Goal: Transaction & Acquisition: Register for event/course

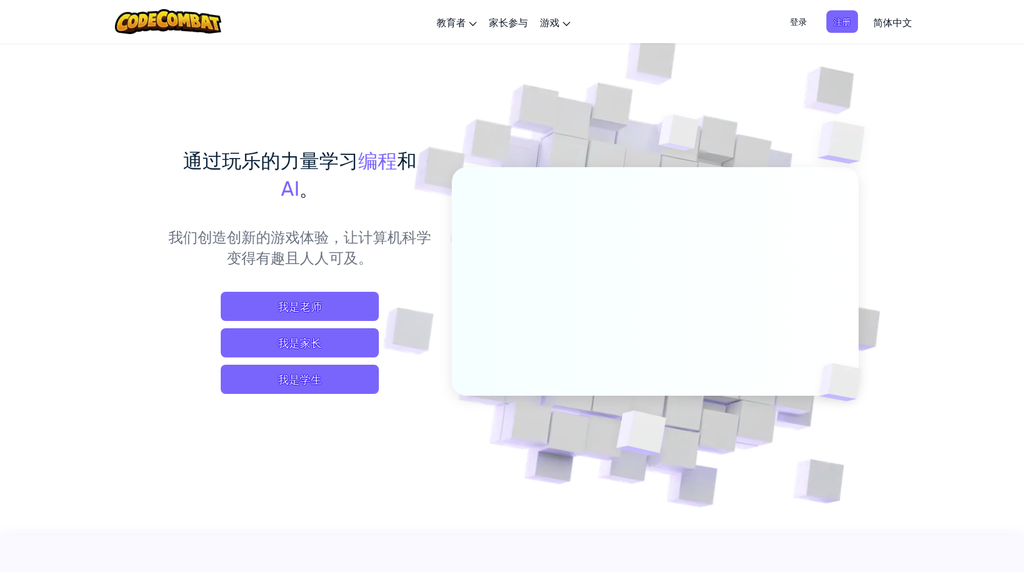
click at [345, 384] on span "我是学生" at bounding box center [300, 379] width 158 height 29
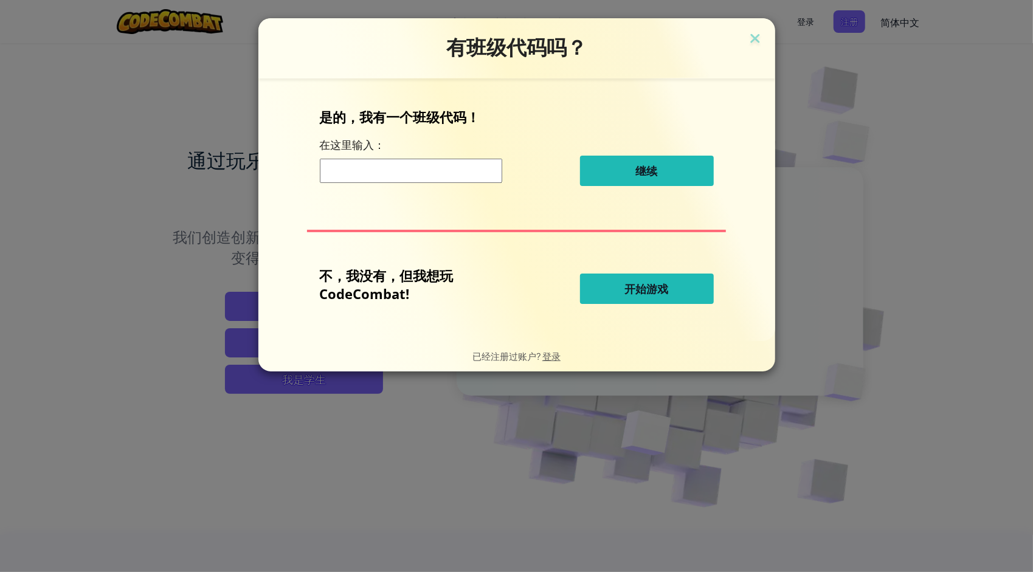
click at [658, 283] on span "开始游戏" at bounding box center [647, 289] width 44 height 15
click at [625, 280] on button "开始游戏" at bounding box center [647, 289] width 134 height 30
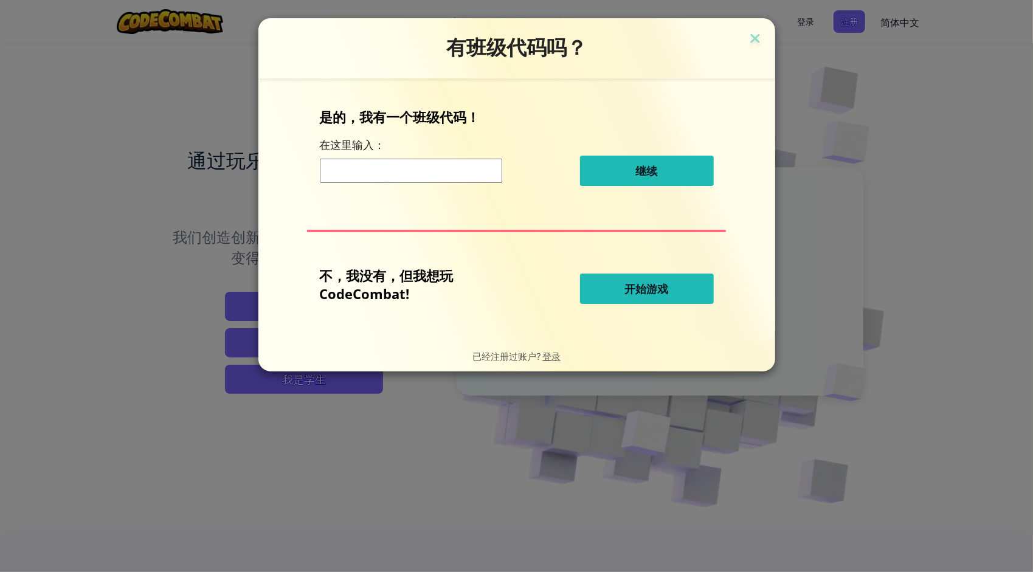
click at [625, 280] on button "开始游戏" at bounding box center [647, 289] width 134 height 30
click at [632, 285] on span "开始游戏" at bounding box center [647, 289] width 44 height 15
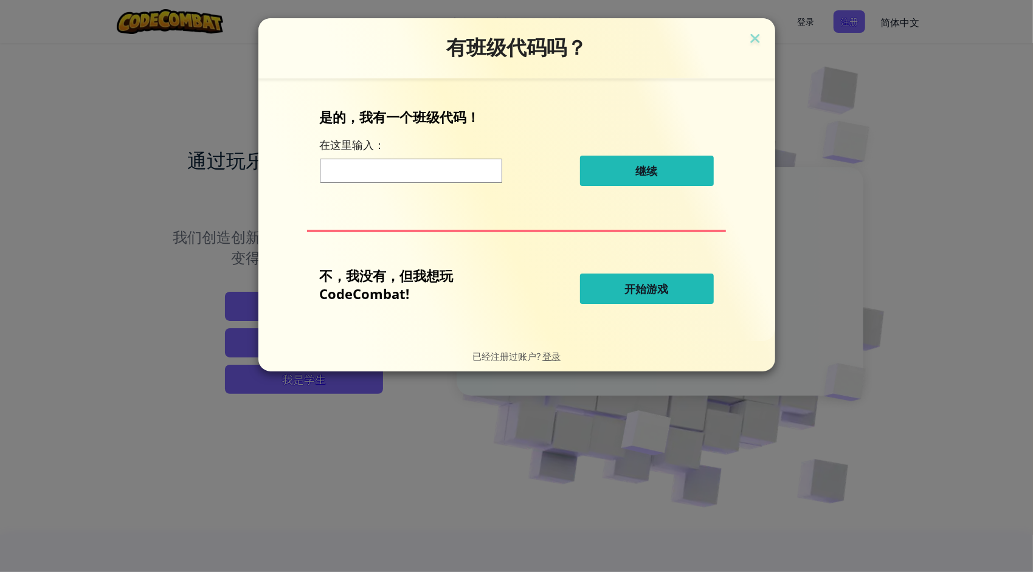
click at [632, 285] on span "开始游戏" at bounding box center [647, 289] width 44 height 15
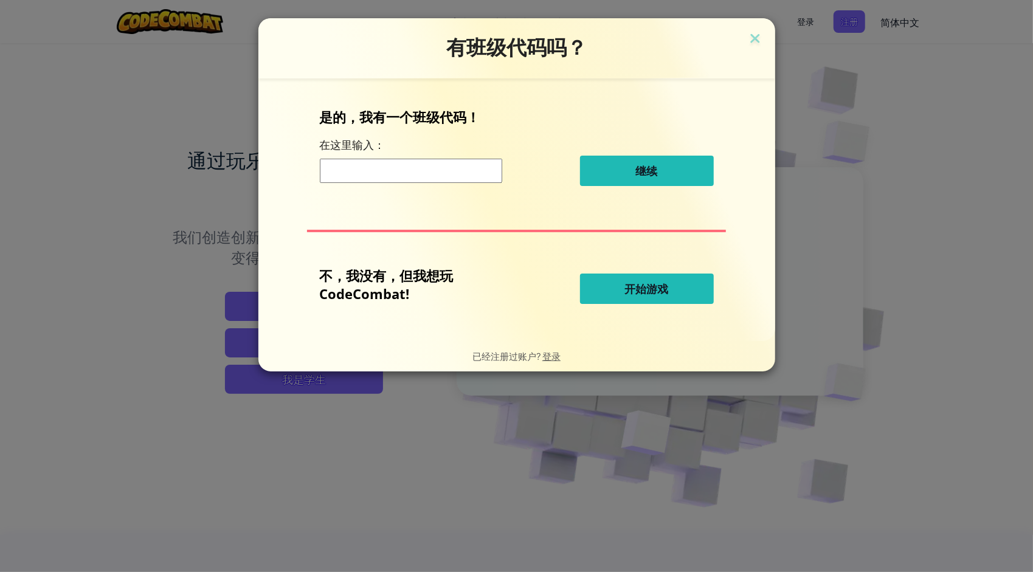
click at [632, 285] on span "开始游戏" at bounding box center [647, 289] width 44 height 15
click at [637, 285] on span "开始游戏" at bounding box center [647, 289] width 44 height 15
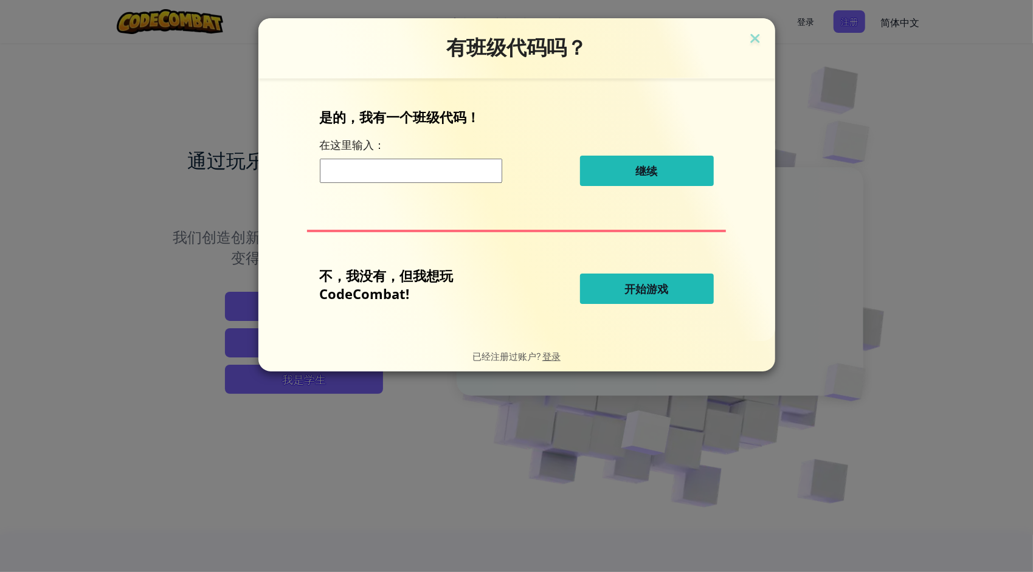
click at [637, 285] on span "开始游戏" at bounding box center [647, 289] width 44 height 15
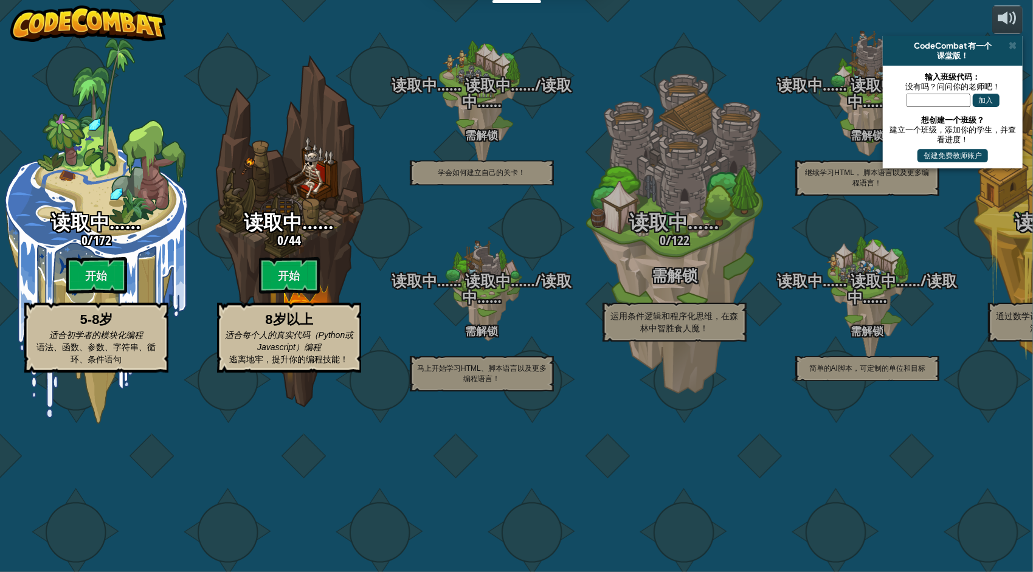
select select "zh-HANS"
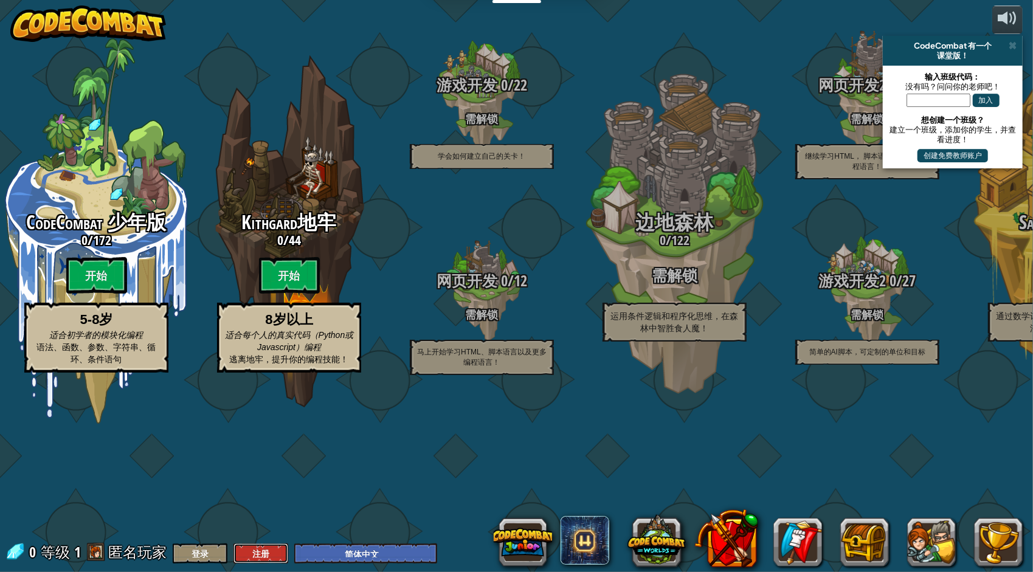
click at [252, 551] on button "注册" at bounding box center [260, 554] width 55 height 20
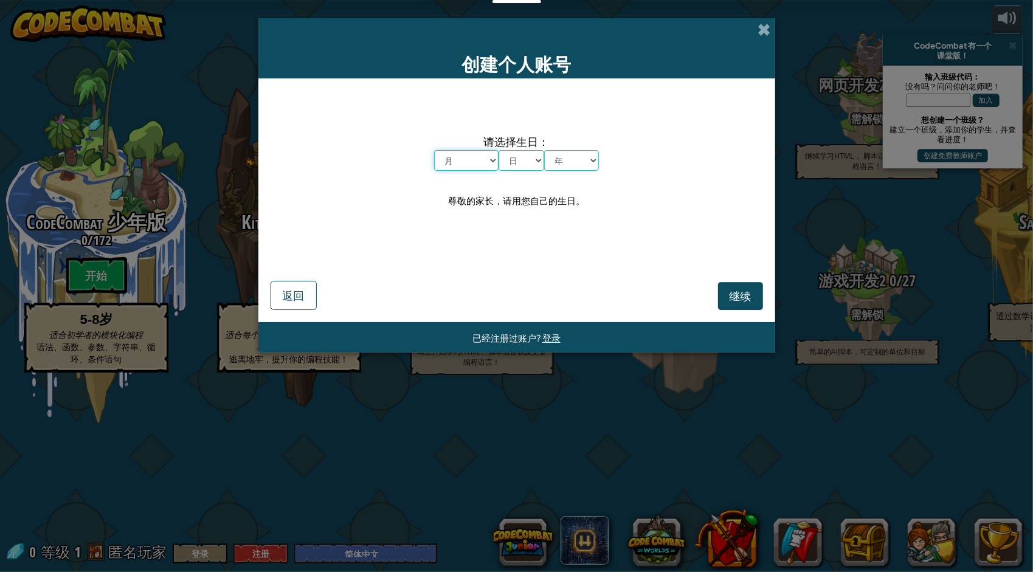
click at [468, 159] on select "月 一月 二月 三月 四月 五月 六月 七月 八月 九月 十月 十一月 十二月" at bounding box center [466, 160] width 64 height 21
select select "10"
click at [434, 150] on select "月 一月 二月 三月 四月 五月 六月 七月 八月 九月 十月 十一月 十二月" at bounding box center [466, 160] width 64 height 21
click at [534, 162] on select "日 1 2 3 4 5 6 7 8 9 10 11 12 13 14 15 16 17 18 19 20 21 22 23 24 25 26 27 28 29…" at bounding box center [522, 160] width 46 height 21
click at [499, 150] on select "日 1 2 3 4 5 6 7 8 9 10 11 12 13 14 15 16 17 18 19 20 21 22 23 24 25 26 27 28 29…" at bounding box center [522, 160] width 46 height 21
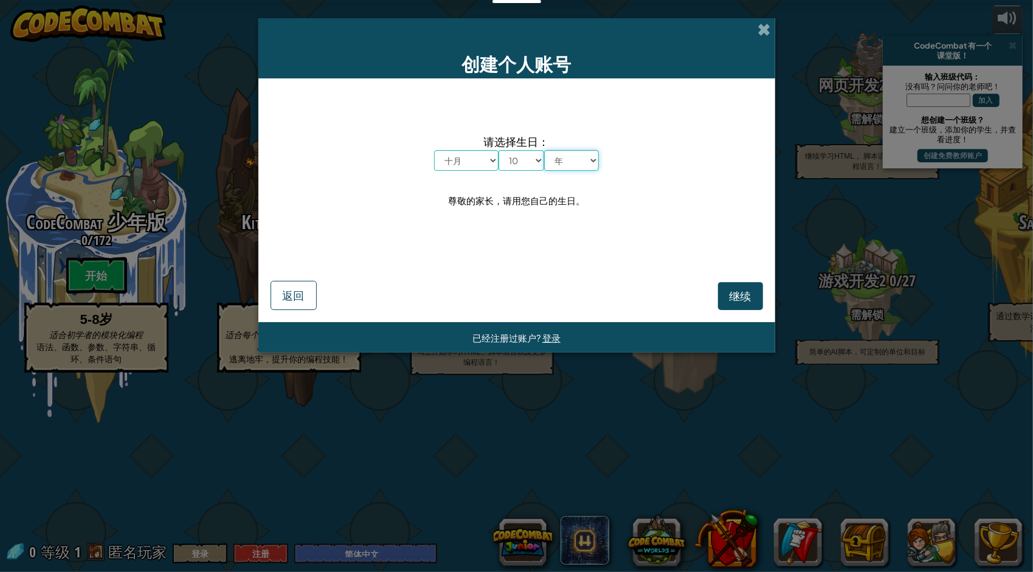
click at [575, 160] on select "年 2025 2024 2023 2022 2021 2020 2019 2018 2017 2016 2015 2014 2013 2012 2011 20…" at bounding box center [571, 160] width 55 height 21
click at [478, 156] on select "月 一月 二月 三月 四月 五月 六月 七月 八月 九月 十月 十一月 十二月" at bounding box center [466, 160] width 64 height 21
click at [559, 159] on select "年 2025 2024 2023 2022 2021 2020 2019 2018 2017 2016 2015 2014 2013 2012 2011 20…" at bounding box center [571, 160] width 55 height 21
click at [534, 162] on select "日 1 2 3 4 5 6 7 8 9 10 11 12 13 14 15 16 17 18 19 20 21 22 23 24 25 26 27 28 29…" at bounding box center [522, 160] width 46 height 21
select select "1"
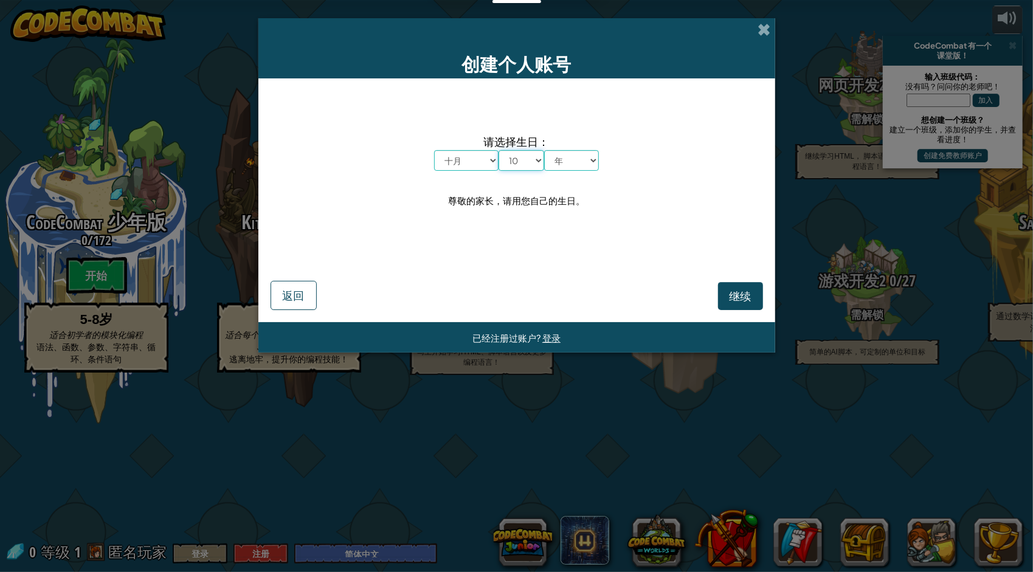
click at [499, 150] on select "日 1 2 3 4 5 6 7 8 9 10 11 12 13 14 15 16 17 18 19 20 21 22 23 24 25 26 27 28 29…" at bounding box center [522, 160] width 46 height 21
click at [581, 165] on select "年 2025 2024 2023 2022 2021 2020 2019 2018 2017 2016 2015 2014 2013 2012 2011 20…" at bounding box center [571, 160] width 55 height 21
select select "2006"
click at [544, 150] on select "年 2025 2024 2023 2022 2021 2020 2019 2018 2017 2016 2015 2014 2013 2012 2011 20…" at bounding box center [571, 160] width 55 height 21
click at [745, 294] on span "继续" at bounding box center [741, 296] width 22 height 14
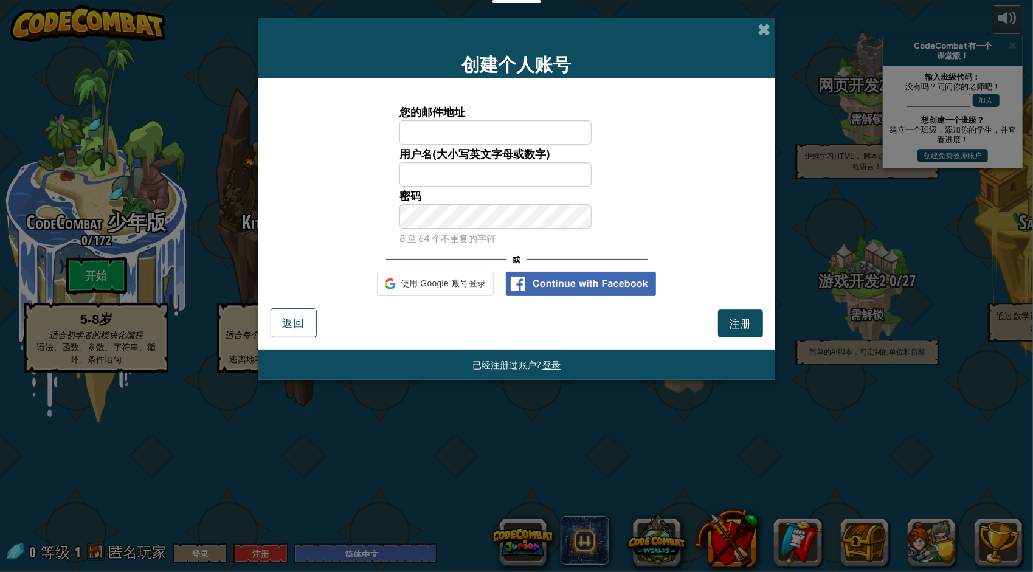
click at [498, 131] on input "您的邮件地址" at bounding box center [495, 132] width 192 height 24
type input "wenwentao816@outlook.com"
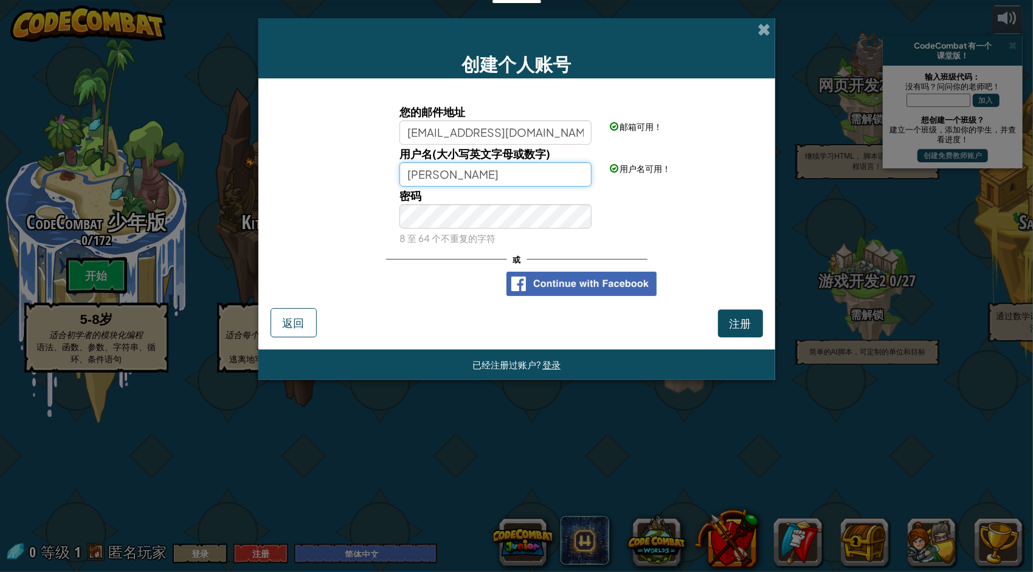
click at [513, 175] on input "魏文韬" at bounding box center [495, 174] width 192 height 24
type input "魏"
type input "CONGSHOU"
click at [738, 320] on span "注册" at bounding box center [741, 323] width 22 height 14
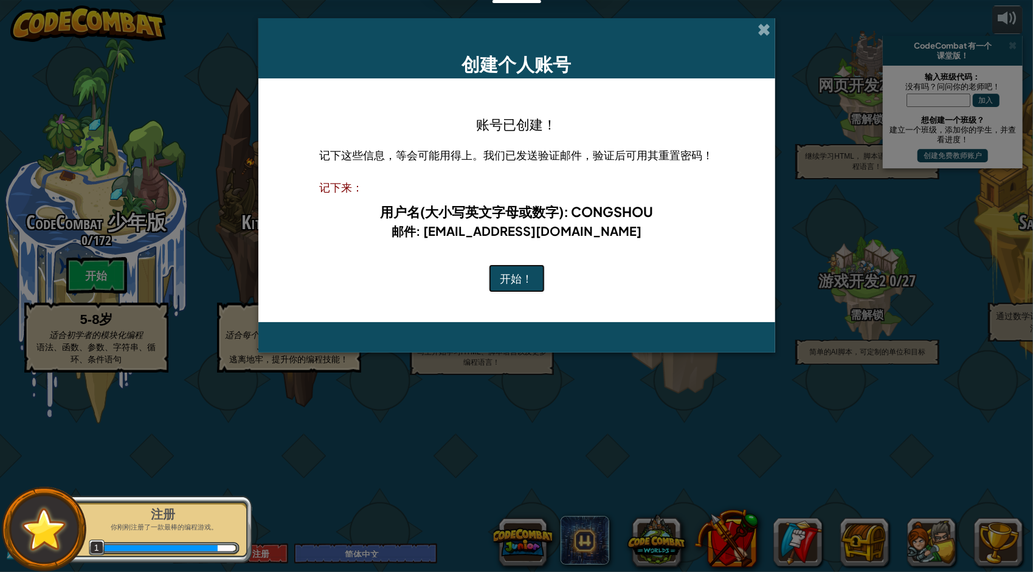
click at [525, 274] on button "开始！" at bounding box center [517, 279] width 56 height 28
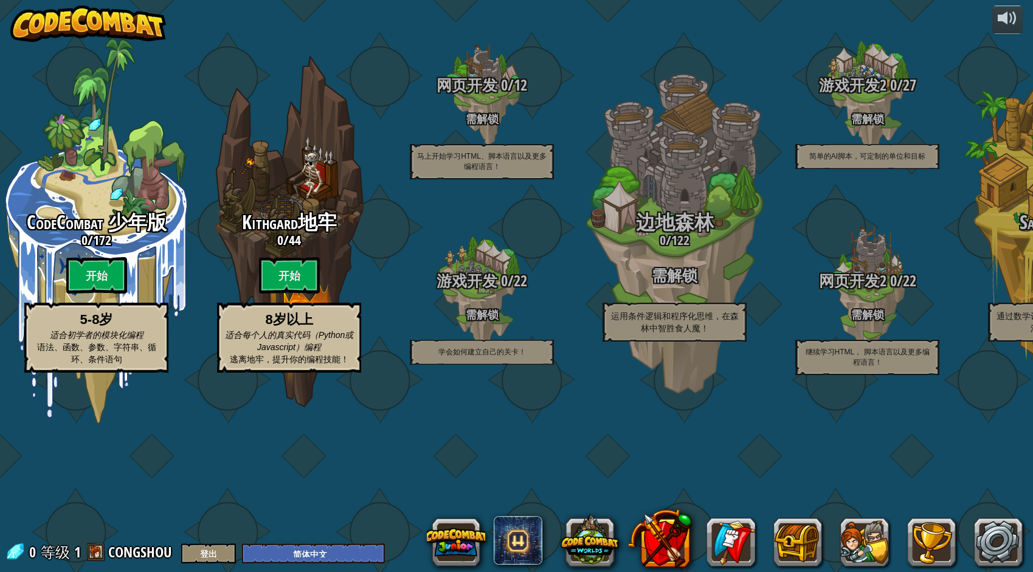
select select "zh-HANS"
